Goal: Task Accomplishment & Management: Manage account settings

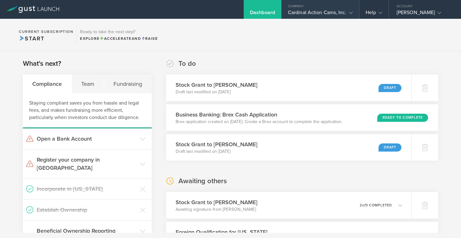
click at [298, 15] on div "Cardinal Action Cams, Inc." at bounding box center [320, 13] width 65 height 9
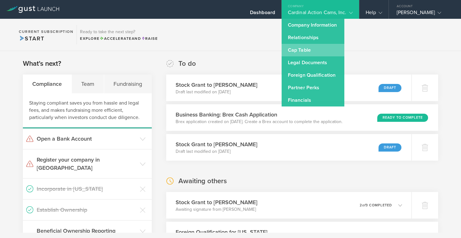
click at [302, 50] on link "Cap Table" at bounding box center [312, 50] width 63 height 13
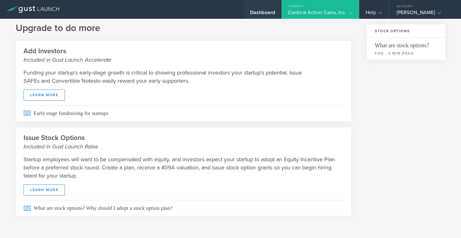
scroll to position [225, 0]
click at [267, 4] on div "Dashboard" at bounding box center [263, 9] width 38 height 19
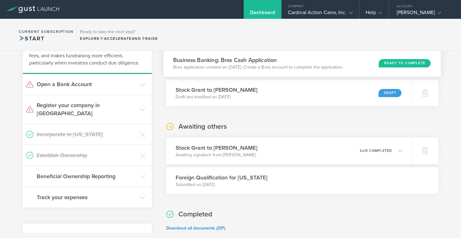
scroll to position [105, 0]
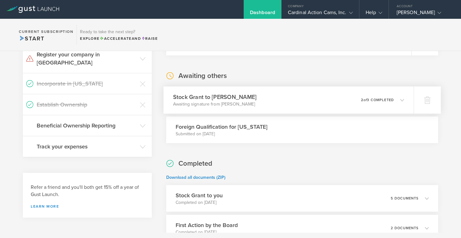
click at [376, 99] on p "2 of 3 completed" at bounding box center [377, 99] width 33 height 3
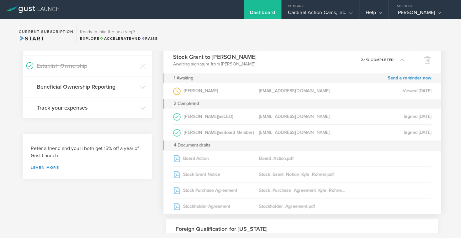
scroll to position [40, 0]
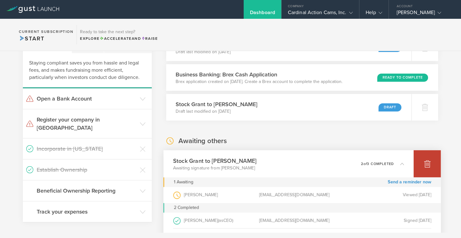
click at [422, 173] on div at bounding box center [426, 163] width 27 height 27
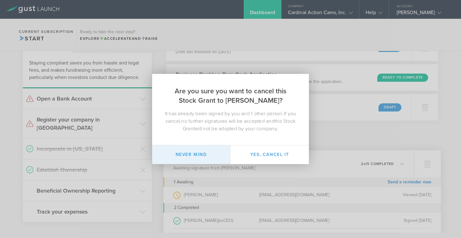
click at [189, 152] on button "Never mind" at bounding box center [191, 154] width 78 height 19
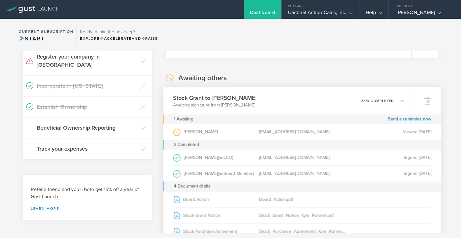
scroll to position [105, 0]
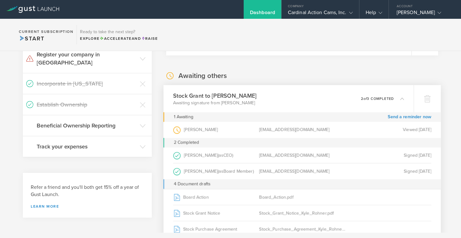
click at [198, 125] on div "Kyle Rohner (as Grantee )" at bounding box center [216, 130] width 86 height 16
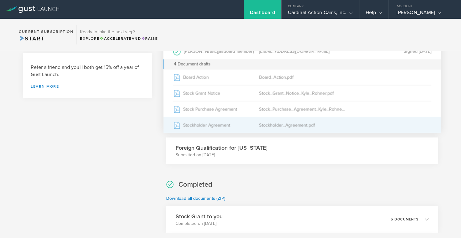
scroll to position [111, 0]
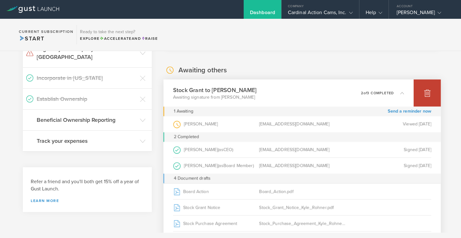
click at [423, 98] on div at bounding box center [426, 93] width 27 height 27
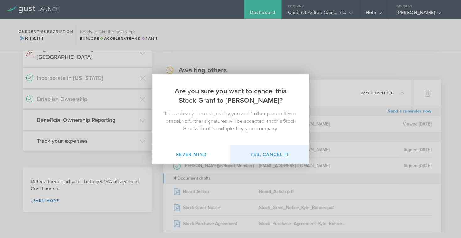
click at [282, 158] on button "Yes, cancel it" at bounding box center [269, 154] width 78 height 19
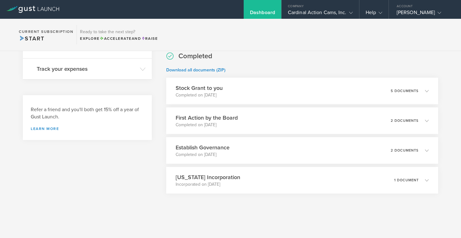
scroll to position [183, 0]
click at [260, 91] on div "Stock Grant to you Completed on Jul 21, 2025 5 documents" at bounding box center [301, 90] width 277 height 27
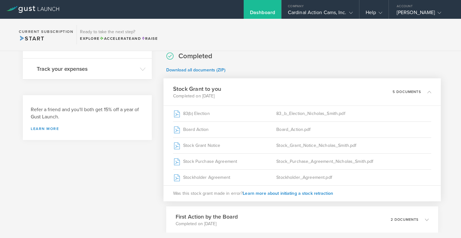
click at [260, 91] on div "Stock Grant to you Completed on Jul 21, 2025 5 documents" at bounding box center [301, 91] width 277 height 27
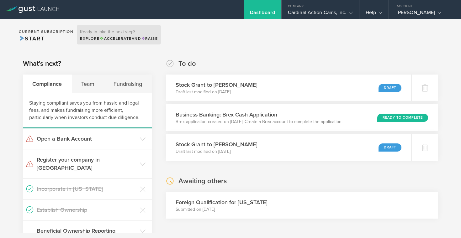
scroll to position [0, 0]
click at [256, 15] on div "Dashboard" at bounding box center [262, 13] width 25 height 9
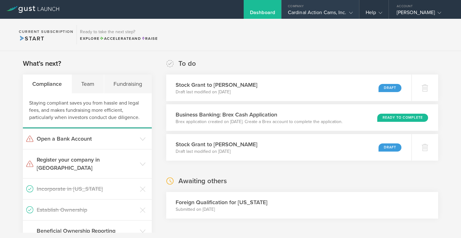
click at [329, 12] on div "Cardinal Action Cams, Inc." at bounding box center [320, 13] width 65 height 9
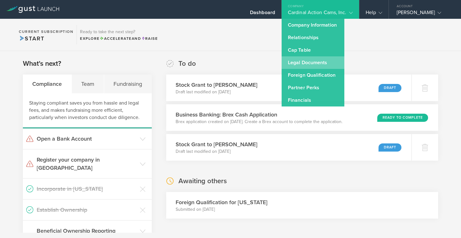
click at [318, 67] on link "Legal Documents" at bounding box center [312, 62] width 63 height 13
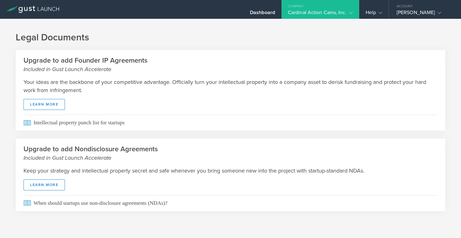
click at [308, 2] on div "Company" at bounding box center [319, 4] width 77 height 9
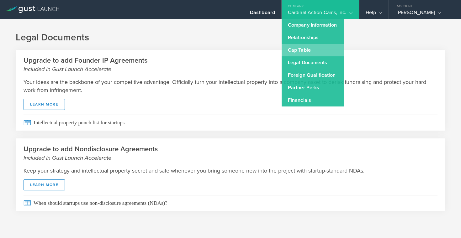
click at [302, 47] on link "Cap Table" at bounding box center [312, 50] width 63 height 13
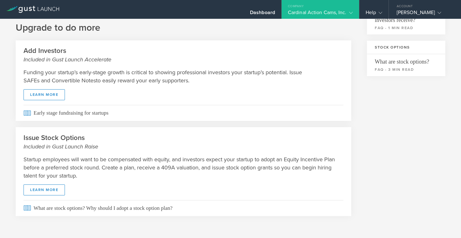
scroll to position [208, 0]
click at [296, 14] on div "Cardinal Action Cams, Inc." at bounding box center [320, 13] width 65 height 9
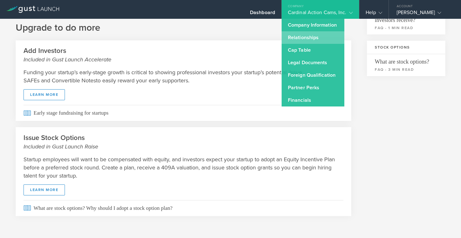
click at [295, 32] on link "Relationships" at bounding box center [312, 37] width 63 height 13
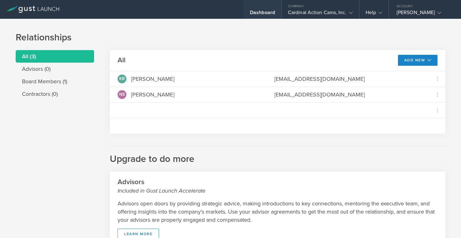
click at [259, 7] on div "Dashboard" at bounding box center [263, 9] width 38 height 19
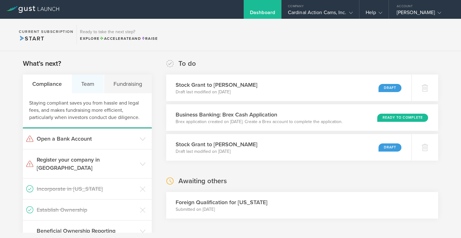
click at [96, 87] on div "Team" at bounding box center [88, 84] width 33 height 19
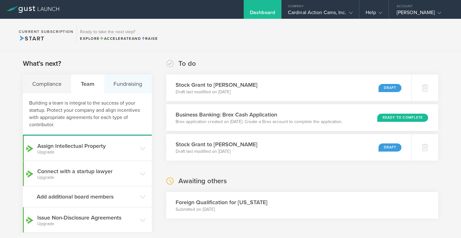
click at [118, 88] on div "Fundraising" at bounding box center [128, 84] width 48 height 19
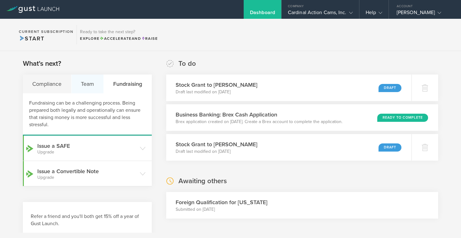
click at [99, 85] on div "Team" at bounding box center [87, 84] width 33 height 19
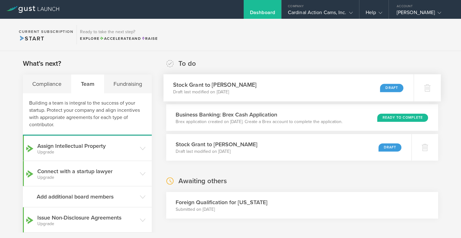
click at [268, 89] on div "Stock Grant to Madeline Blankenship Draft last modified on Aug 15, 2025 Draft" at bounding box center [288, 87] width 250 height 27
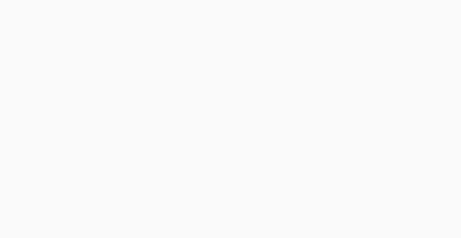
select select "single"
select select "50"
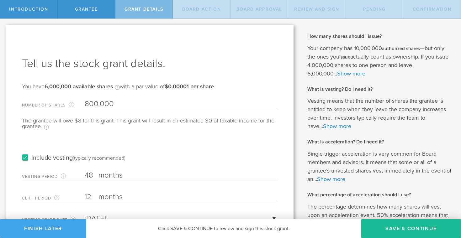
click at [23, 227] on button "Finish Later" at bounding box center [43, 228] width 86 height 19
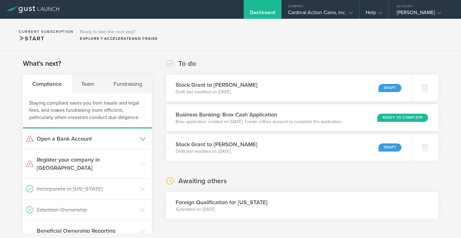
click at [112, 134] on header "Open a Bank Account" at bounding box center [87, 138] width 129 height 21
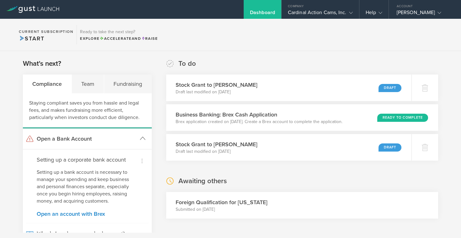
click at [112, 134] on header "Open a Bank Account" at bounding box center [87, 138] width 129 height 21
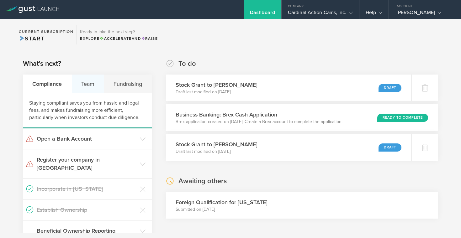
click at [91, 77] on div "Team" at bounding box center [88, 84] width 33 height 19
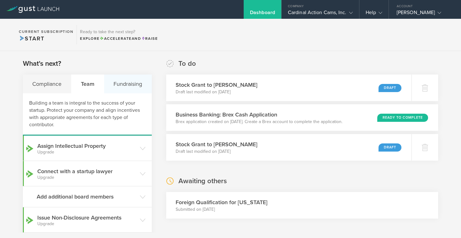
click at [120, 82] on div "Fundraising" at bounding box center [128, 84] width 48 height 19
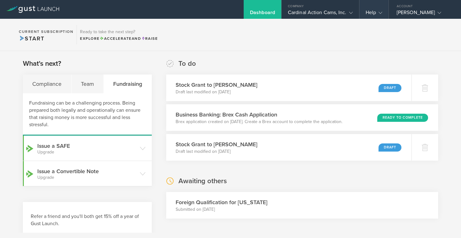
click at [369, 14] on div "Help" at bounding box center [373, 13] width 17 height 9
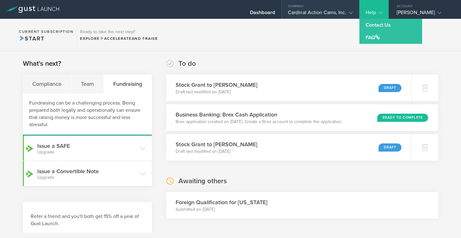
click at [343, 11] on div "Cardinal Action Cams, Inc." at bounding box center [320, 13] width 65 height 9
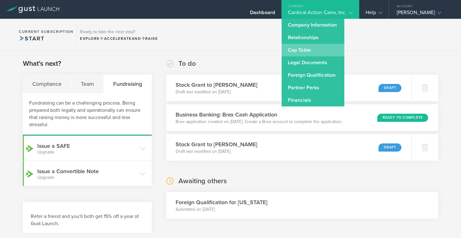
click at [309, 50] on link "Cap Table" at bounding box center [312, 50] width 63 height 13
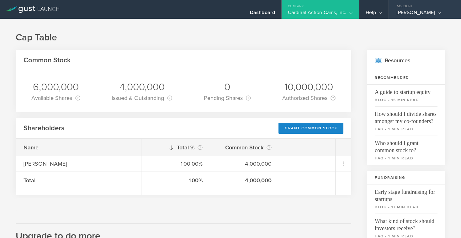
click at [412, 6] on div "Account" at bounding box center [425, 4] width 72 height 9
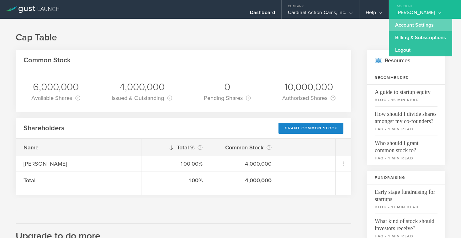
click at [417, 30] on link "Account Settings" at bounding box center [420, 25] width 63 height 13
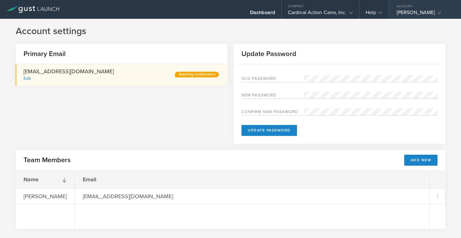
click at [412, 14] on div "[PERSON_NAME]" at bounding box center [422, 13] width 53 height 9
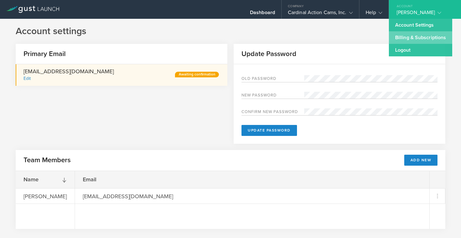
click at [412, 39] on link "Billing & Subscriptions" at bounding box center [420, 37] width 63 height 13
